Goal: Contribute content: Contribute content

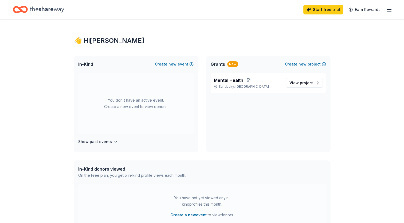
click at [24, 168] on div "👋 Hi [PERSON_NAME] In-Kind Create new event You don't have an active event. Cre…" at bounding box center [202, 205] width 404 height 373
click at [299, 82] on span "View project" at bounding box center [302, 83] width 24 height 6
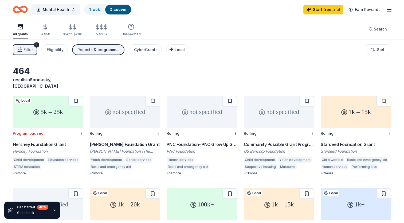
click at [21, 11] on icon "Home" at bounding box center [18, 9] width 8 height 5
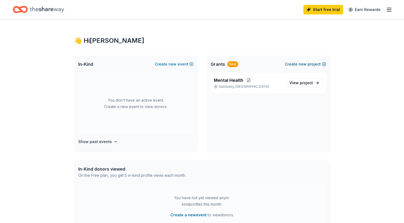
click at [302, 64] on span "new" at bounding box center [303, 64] width 8 height 6
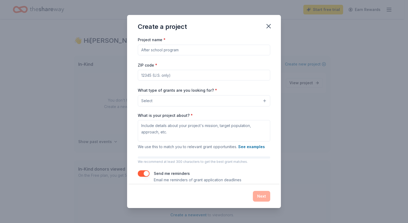
click at [188, 51] on input "Project name *" at bounding box center [204, 50] width 133 height 11
type input "Respite Care Program"
click at [178, 75] on input "ZIP code *" at bounding box center [204, 75] width 133 height 11
type input "5"
type input "44870"
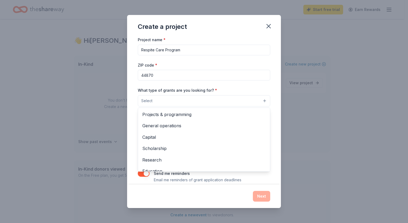
click at [161, 99] on button "Select" at bounding box center [204, 100] width 133 height 11
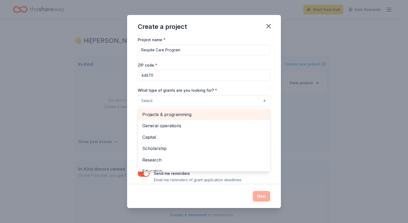
click at [226, 116] on span "Projects & programming" at bounding box center [203, 114] width 123 height 7
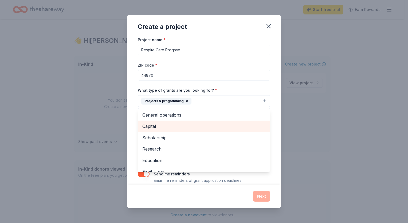
click at [218, 128] on span "Capital" at bounding box center [203, 126] width 123 height 7
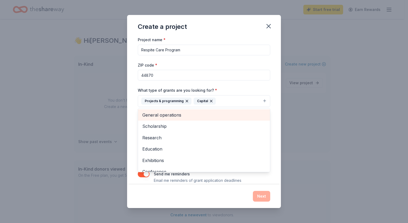
drag, startPoint x: 262, startPoint y: 126, endPoint x: 257, endPoint y: 114, distance: 12.6
click at [257, 114] on div "General operations Scholarship Research Education Exhibitions Conference Traini…" at bounding box center [204, 140] width 133 height 64
click at [257, 114] on span "General operations" at bounding box center [203, 114] width 123 height 7
click at [63, 124] on div "Create a project Project name * Respite Care Program ZIP code * 44870 What type…" at bounding box center [204, 111] width 408 height 223
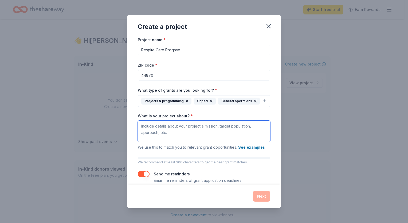
click at [228, 138] on textarea "What is your project about? *" at bounding box center [204, 131] width 133 height 21
paste textarea "[PERSON_NAME]’s Villa’s Respite Program provides temporary relief for [PERSON_N…"
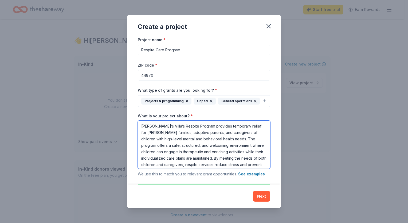
scroll to position [11, 0]
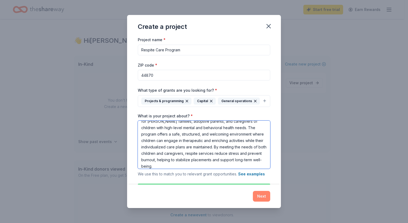
type textarea "[PERSON_NAME]’s Villa’s Respite Program provides temporary relief for [PERSON_N…"
click at [263, 197] on button "Next" at bounding box center [261, 196] width 17 height 11
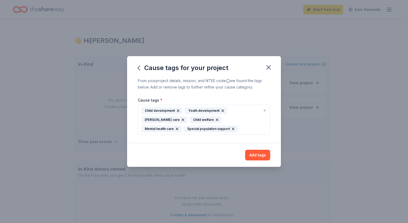
click at [218, 129] on div "Child development Youth development [PERSON_NAME] care Child welfare Mental hea…" at bounding box center [200, 119] width 119 height 25
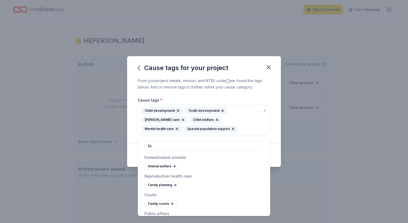
type input "fa"
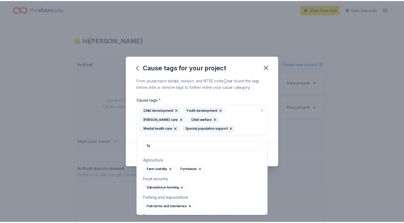
scroll to position [109, 0]
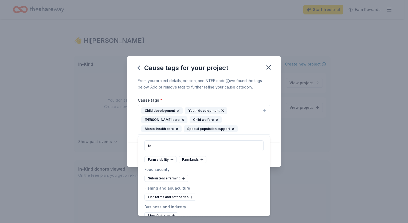
click at [234, 84] on div "From your project details, mission, and NTEE code we found the tags below. Add …" at bounding box center [204, 84] width 133 height 13
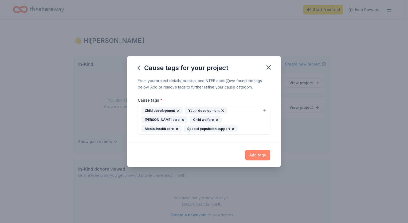
click at [257, 156] on button "Add tags" at bounding box center [257, 155] width 25 height 11
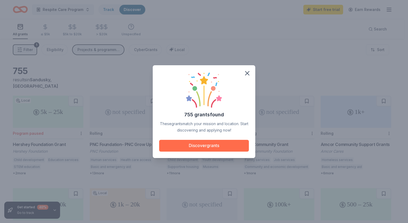
click at [215, 146] on button "Discover grants" at bounding box center [204, 146] width 90 height 12
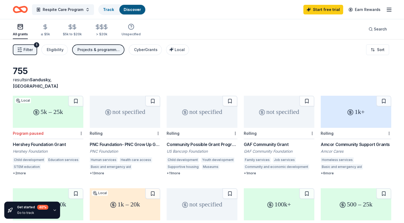
click at [179, 60] on div "Filter 1 Eligibility Projects & programming, Capital, General operations CyberG…" at bounding box center [202, 49] width 404 height 21
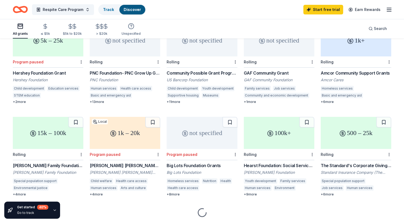
scroll to position [81, 0]
